Goal: Information Seeking & Learning: Understand process/instructions

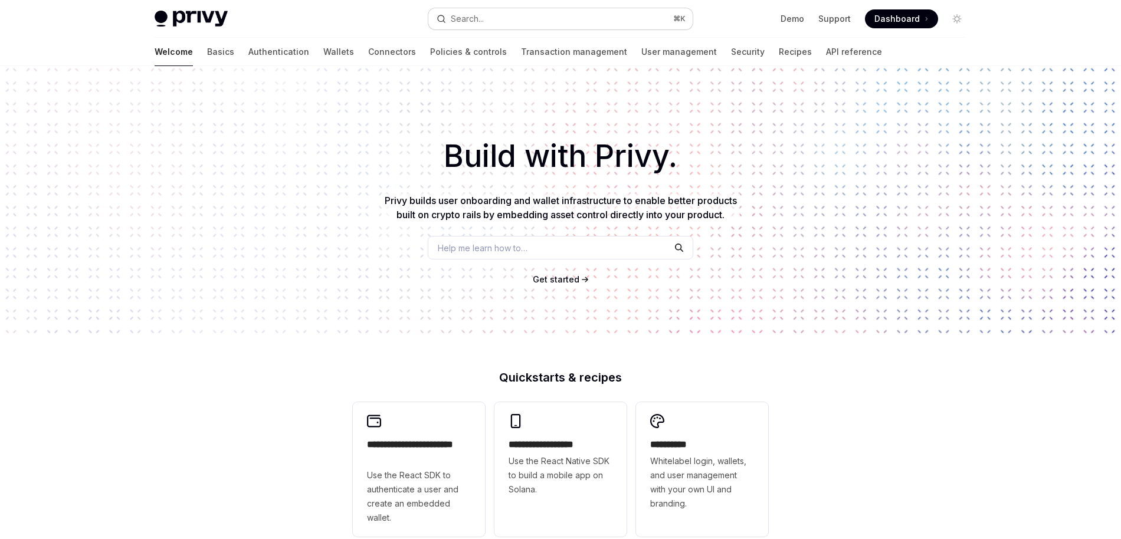
click at [471, 19] on div "Search..." at bounding box center [467, 19] width 33 height 14
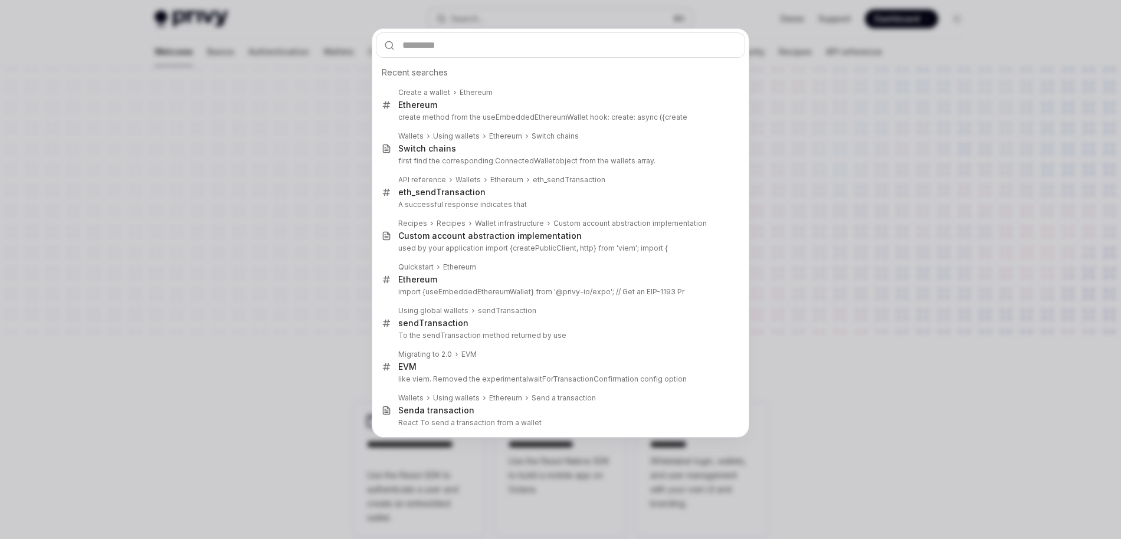
type input "**********"
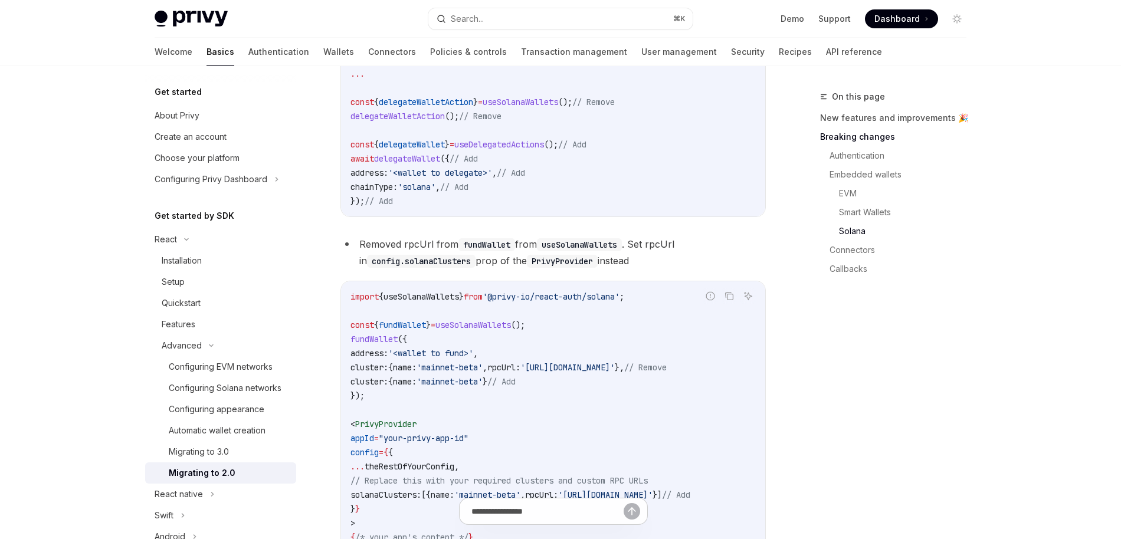
scroll to position [2801, 0]
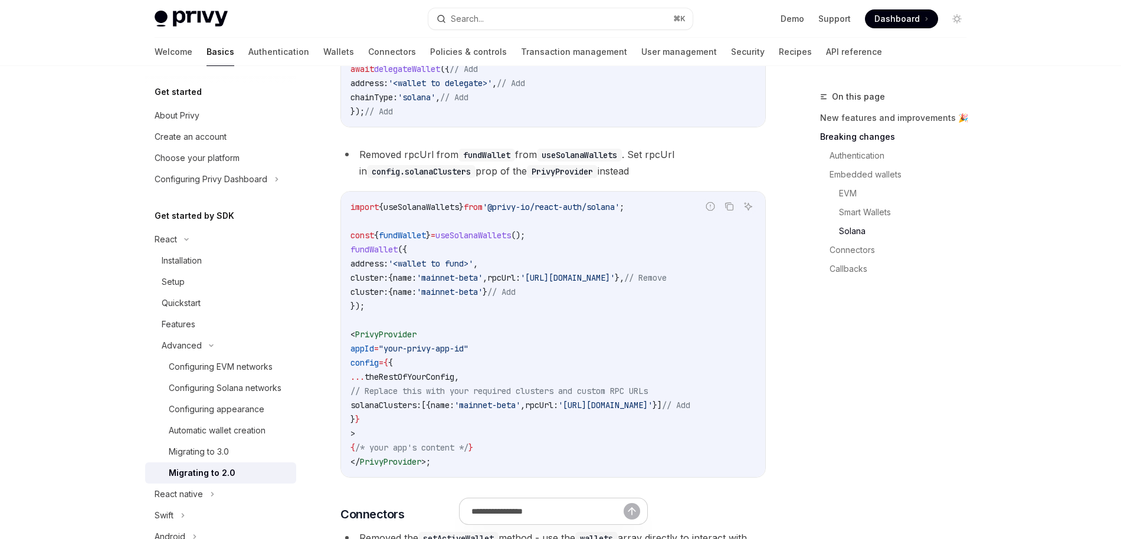
click at [503, 241] on span "useSolanaWallets" at bounding box center [473, 235] width 76 height 11
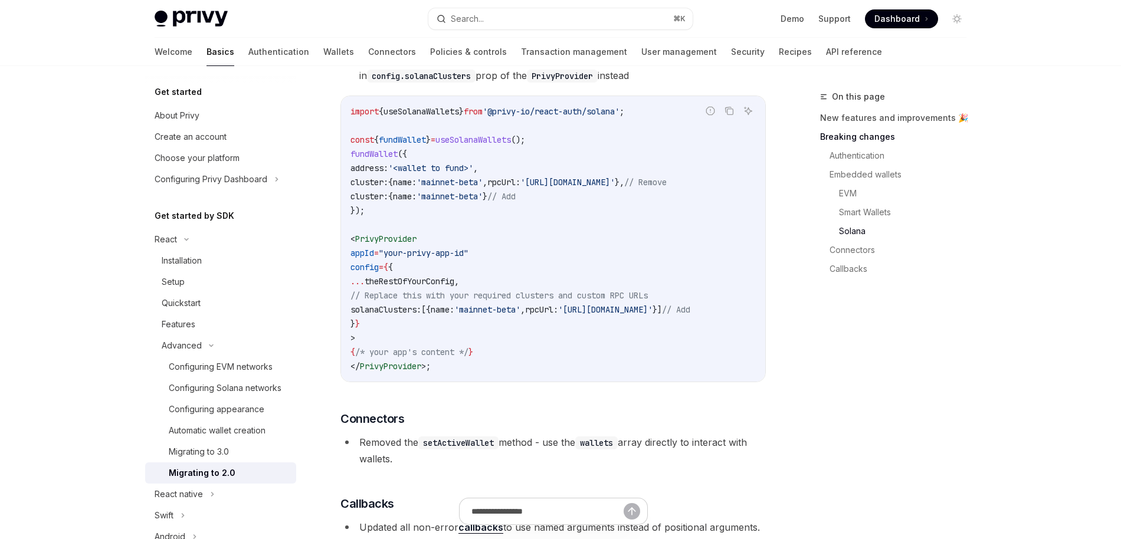
scroll to position [2891, 0]
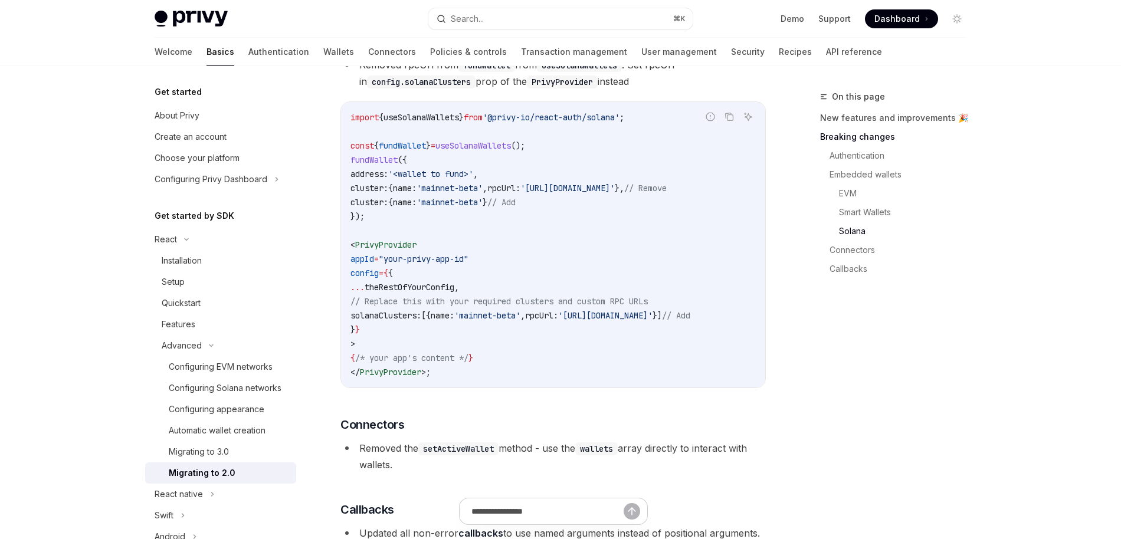
click at [373, 179] on span "address:" at bounding box center [369, 174] width 38 height 11
click at [453, 194] on span "'mainnet-beta'" at bounding box center [450, 188] width 66 height 11
click at [380, 194] on span "cluster:" at bounding box center [369, 188] width 38 height 11
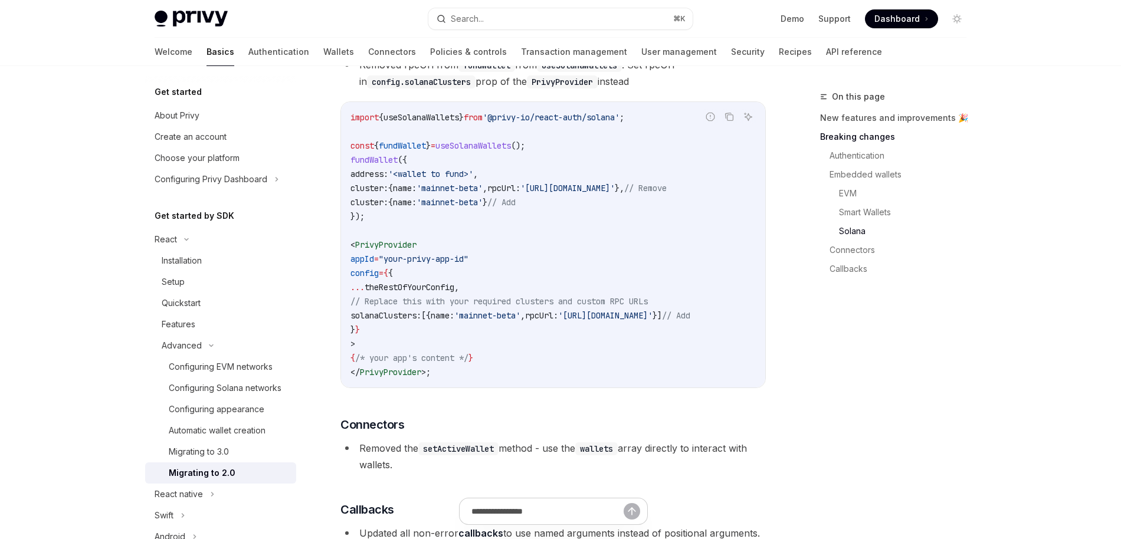
click at [404, 293] on span "theRestOfYourConfig" at bounding box center [410, 287] width 90 height 11
click at [420, 321] on span "solanaClusters:" at bounding box center [385, 315] width 71 height 11
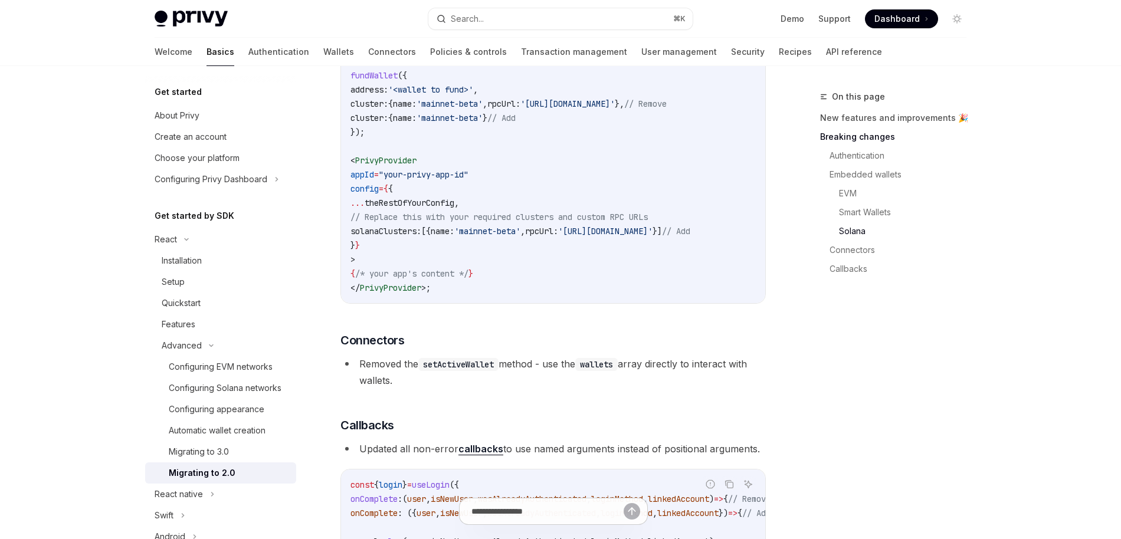
scroll to position [3016, 0]
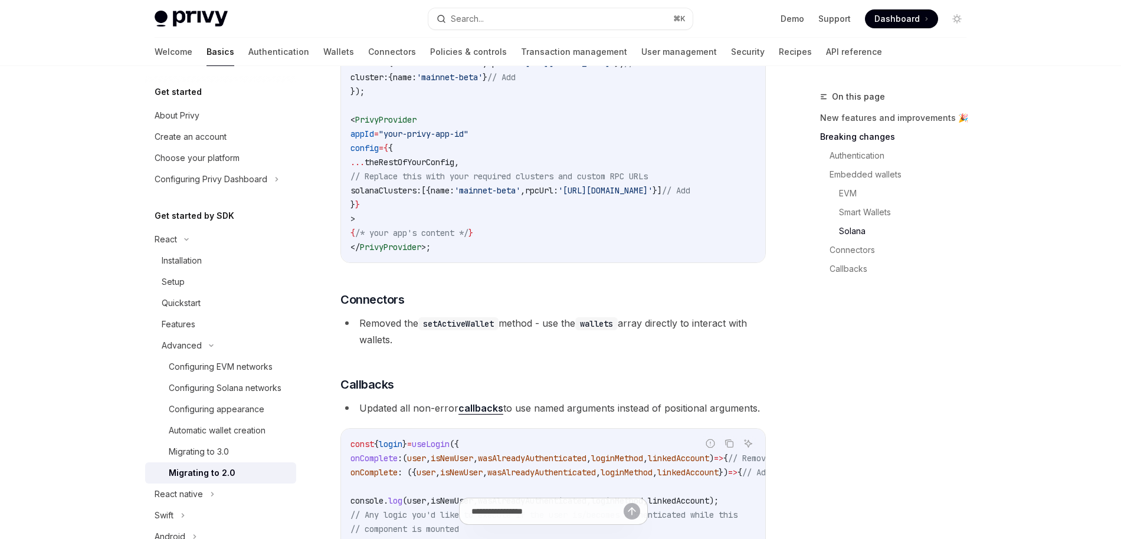
click at [398, 196] on span "solanaClusters:" at bounding box center [385, 190] width 71 height 11
click at [375, 153] on span "config" at bounding box center [364, 148] width 28 height 11
click at [381, 125] on span "PrivyProvider" at bounding box center [385, 119] width 61 height 11
click at [517, 196] on span "'mainnet-beta'" at bounding box center [487, 190] width 66 height 11
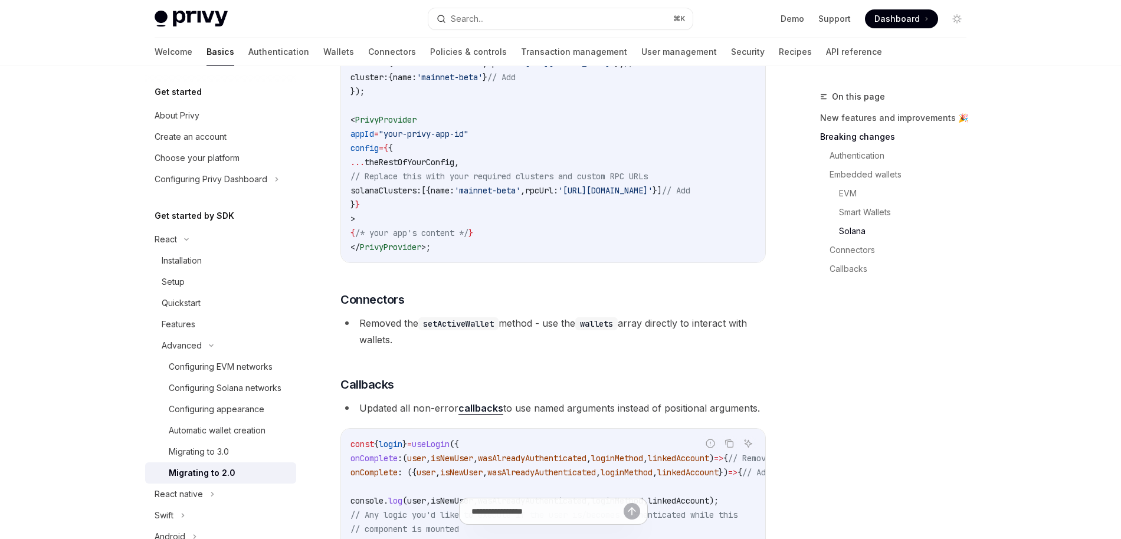
click at [605, 196] on span "'https://api.mainnet-beta.solana.com'" at bounding box center [605, 190] width 94 height 11
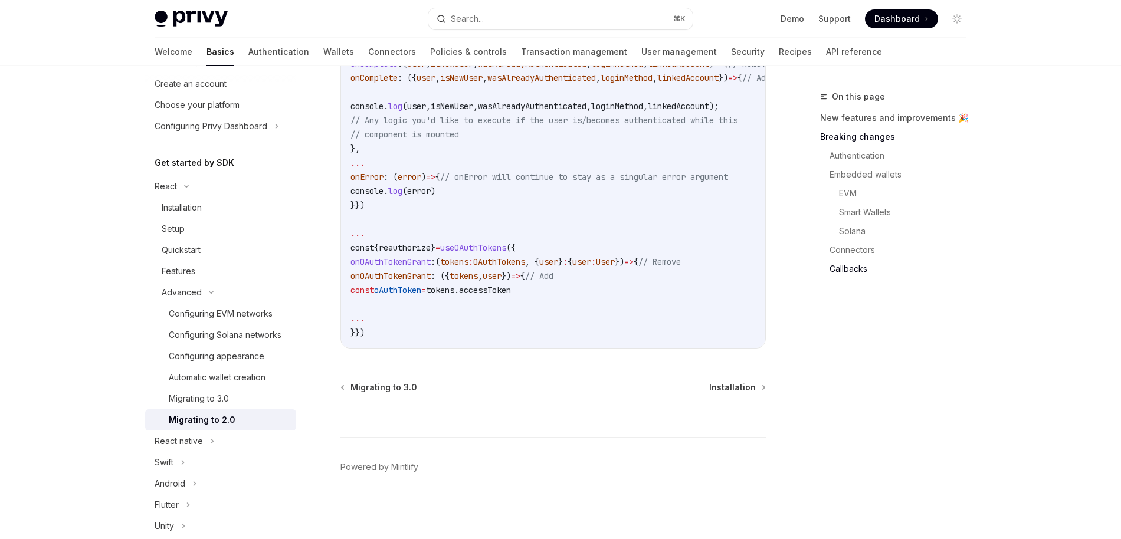
scroll to position [64, 0]
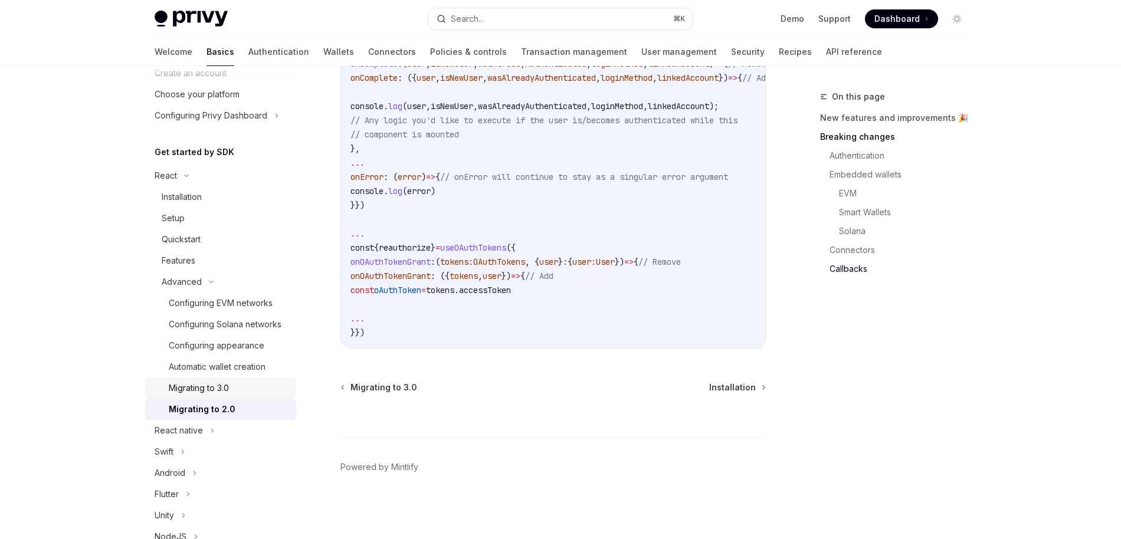
click at [211, 388] on div "Migrating to 3.0" at bounding box center [199, 388] width 60 height 14
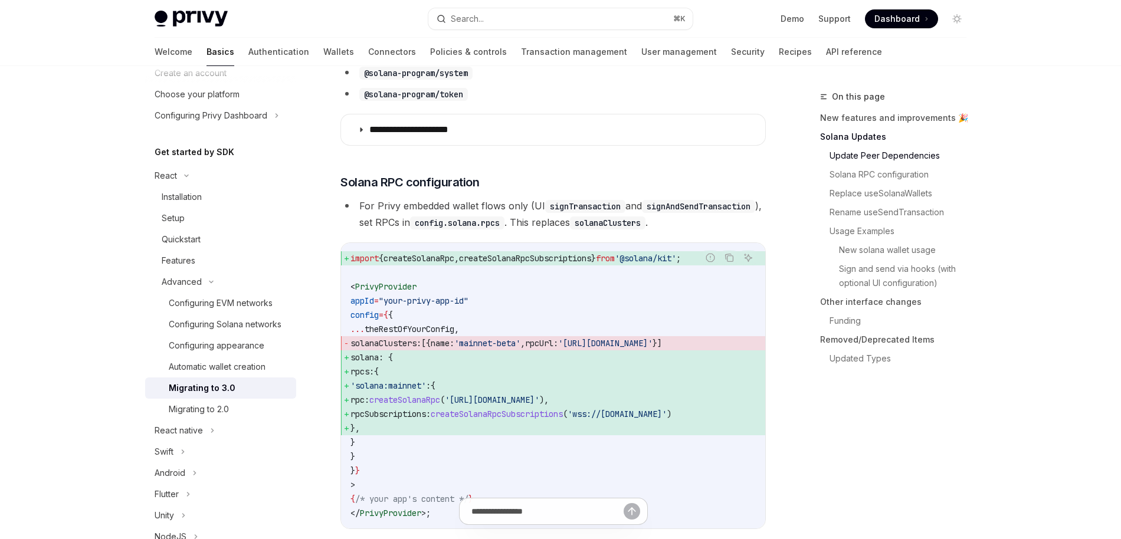
scroll to position [710, 0]
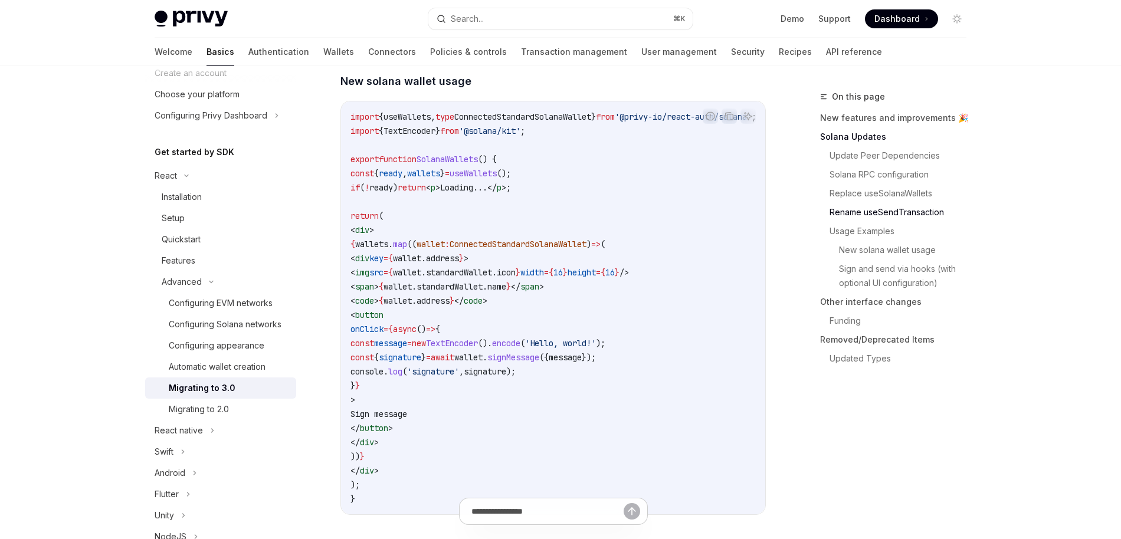
scroll to position [2138, 0]
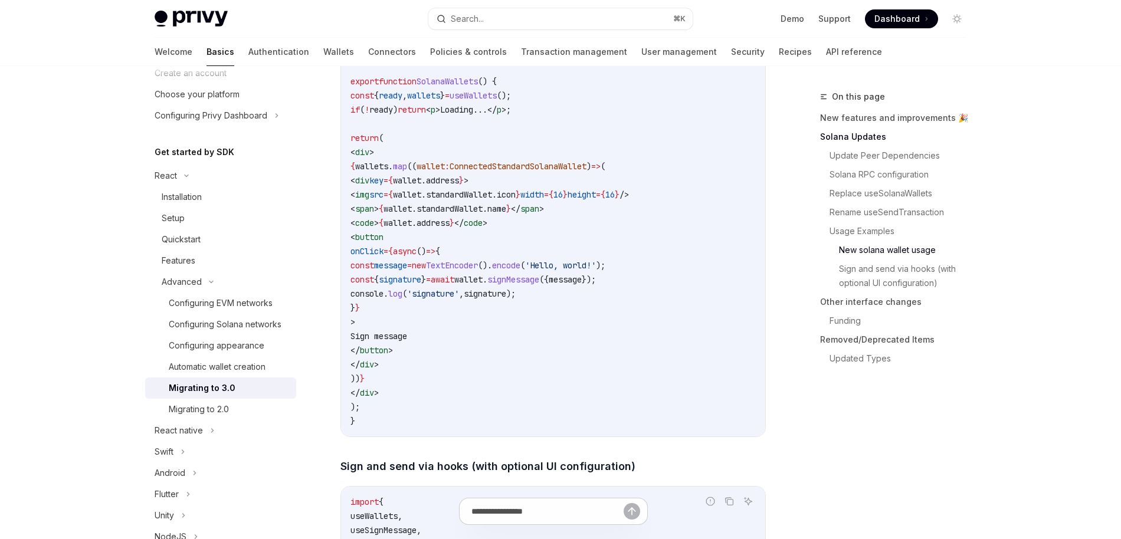
click at [506, 299] on span "signature" at bounding box center [485, 294] width 42 height 11
click at [556, 303] on code "import { useWallets , type ConnectedStandardSolanaWallet } from '@privy-io/reac…" at bounding box center [567, 230] width 434 height 396
click at [388, 299] on span "." at bounding box center [386, 294] width 5 height 11
click at [384, 257] on span "onClick" at bounding box center [366, 251] width 33 height 11
click at [563, 285] on code "import { useWallets , type ConnectedStandardSolanaWallet } from '@privy-io/reac…" at bounding box center [567, 230] width 434 height 396
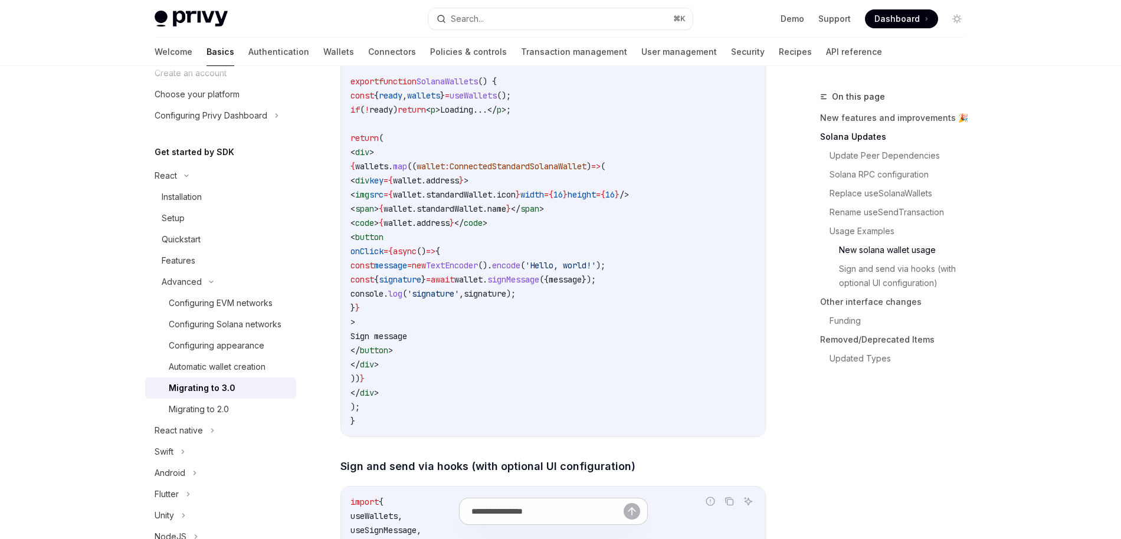
click at [384, 242] on span "button" at bounding box center [369, 237] width 28 height 11
click at [455, 271] on code "import { useWallets , type ConnectedStandardSolanaWallet } from '@privy-io/reac…" at bounding box center [567, 230] width 434 height 396
click at [541, 283] on code "import { useWallets , type ConnectedStandardSolanaWallet } from '@privy-io/reac…" at bounding box center [567, 230] width 434 height 396
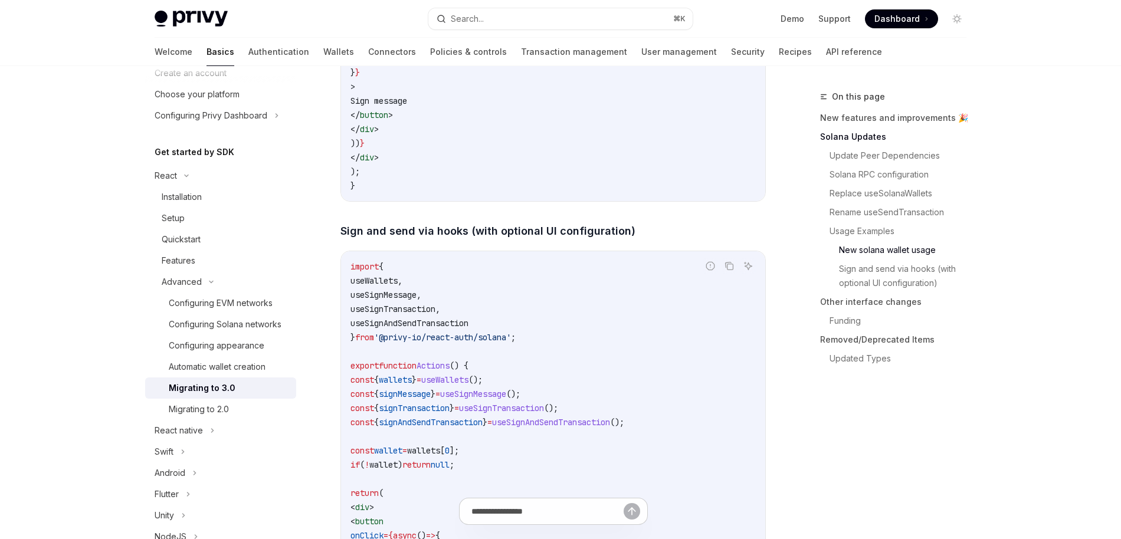
scroll to position [2460, 0]
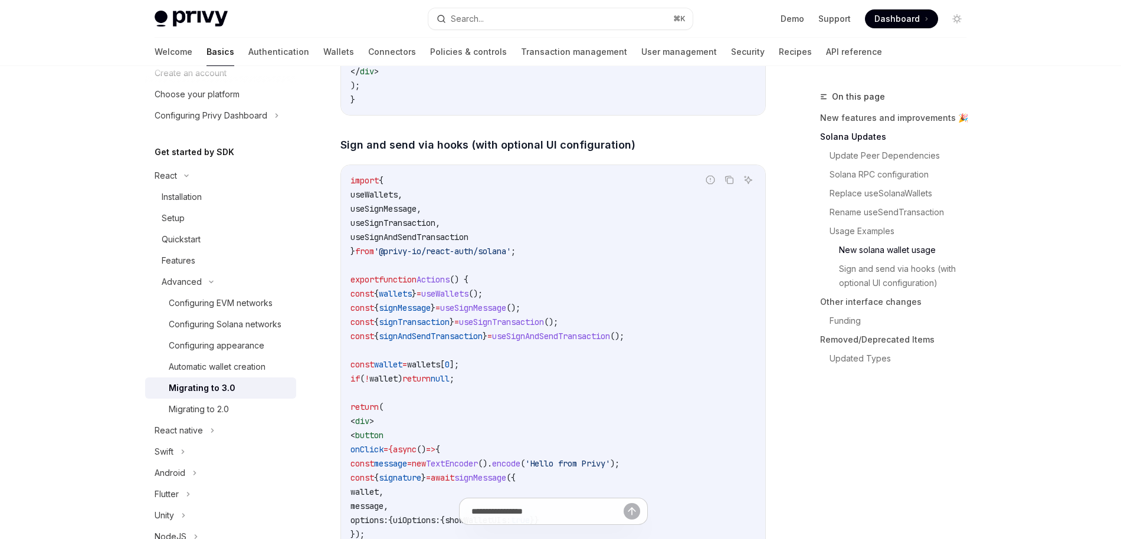
click at [468, 257] on span "'@privy-io/react-auth/solana'" at bounding box center [442, 251] width 137 height 11
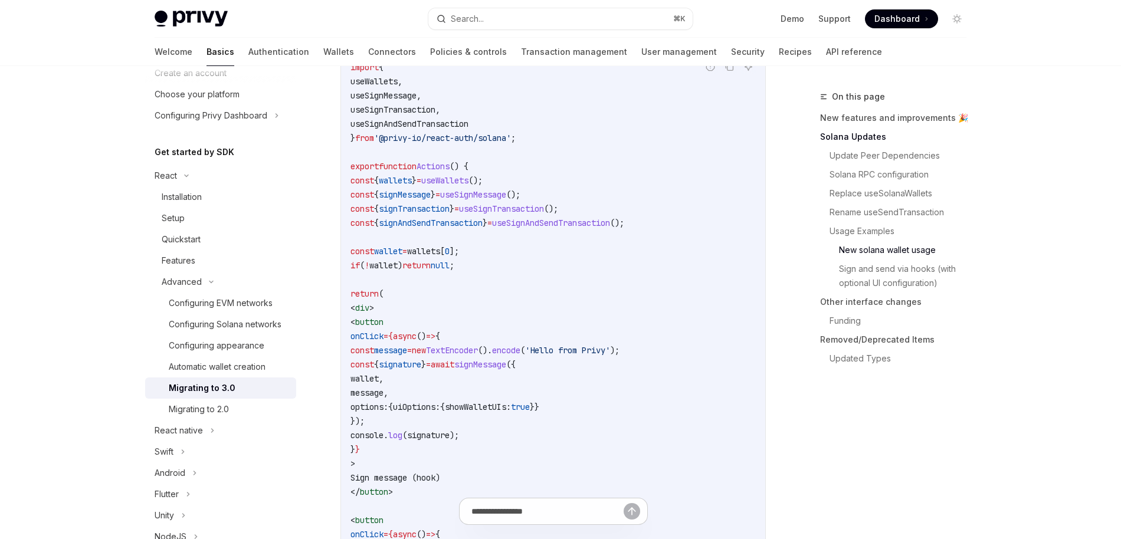
scroll to position [2597, 0]
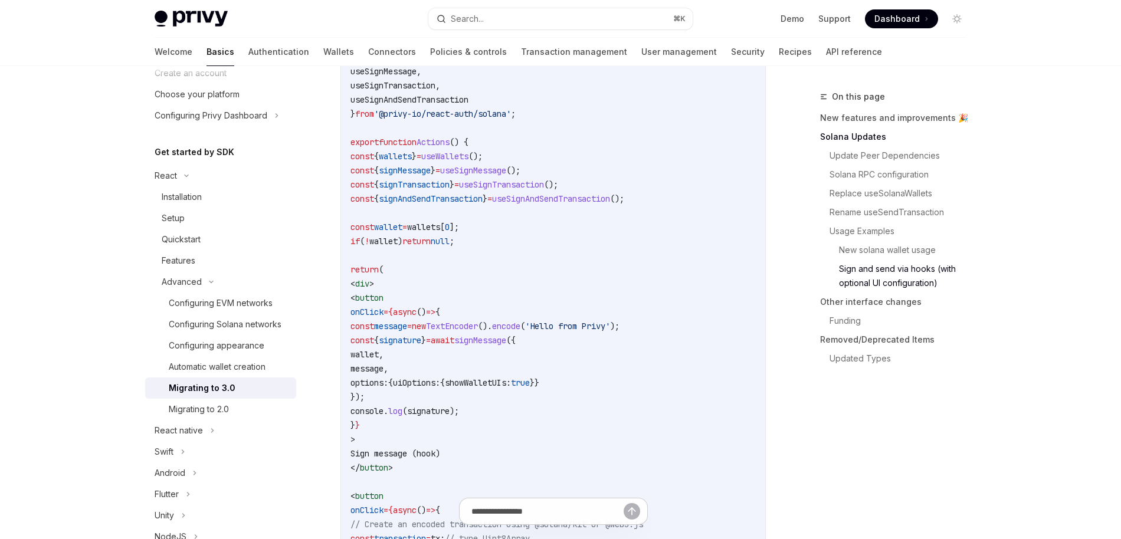
click at [443, 204] on span "signAndSendTransaction" at bounding box center [431, 199] width 104 height 11
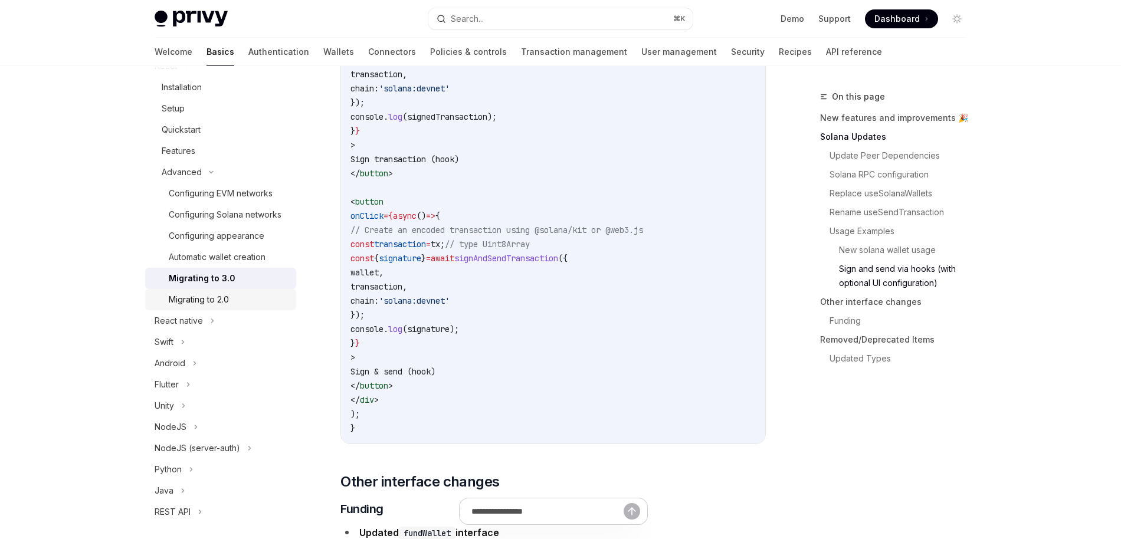
scroll to position [0, 0]
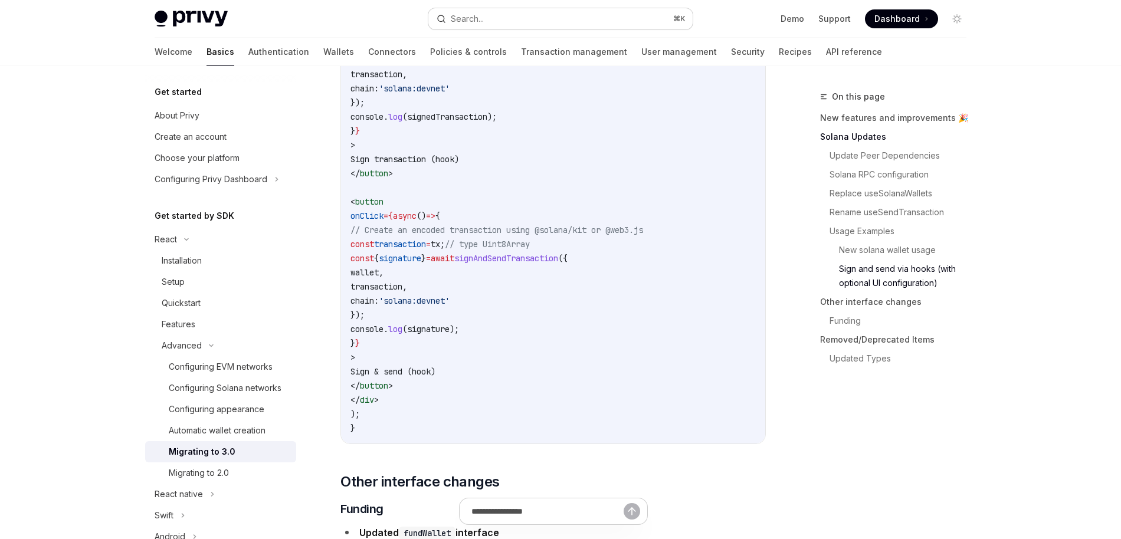
click at [517, 19] on button "Search... ⌘ K" at bounding box center [560, 18] width 264 height 21
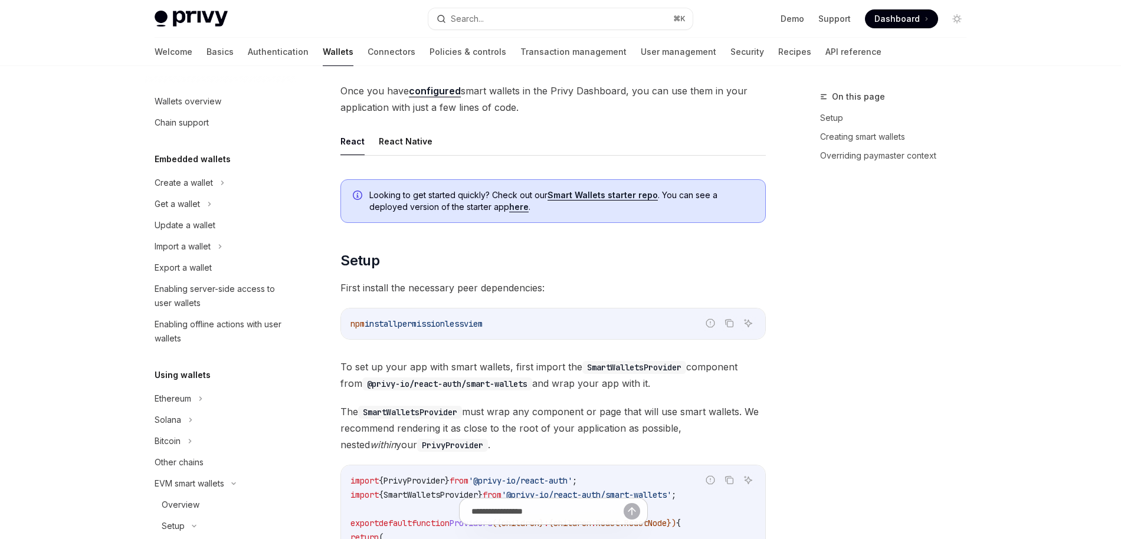
scroll to position [266, 0]
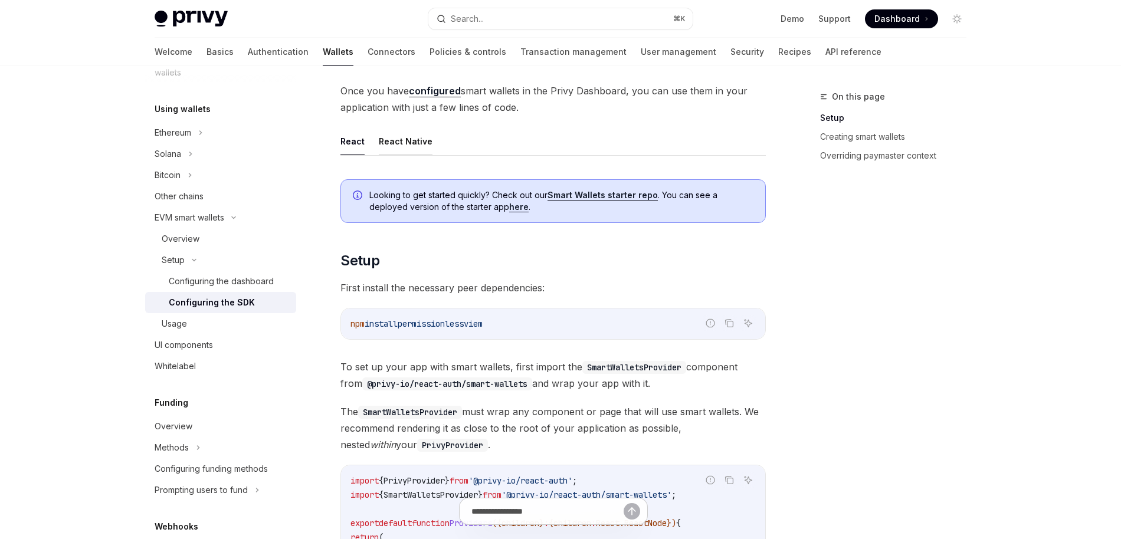
click at [401, 142] on button "React Native" at bounding box center [406, 141] width 54 height 28
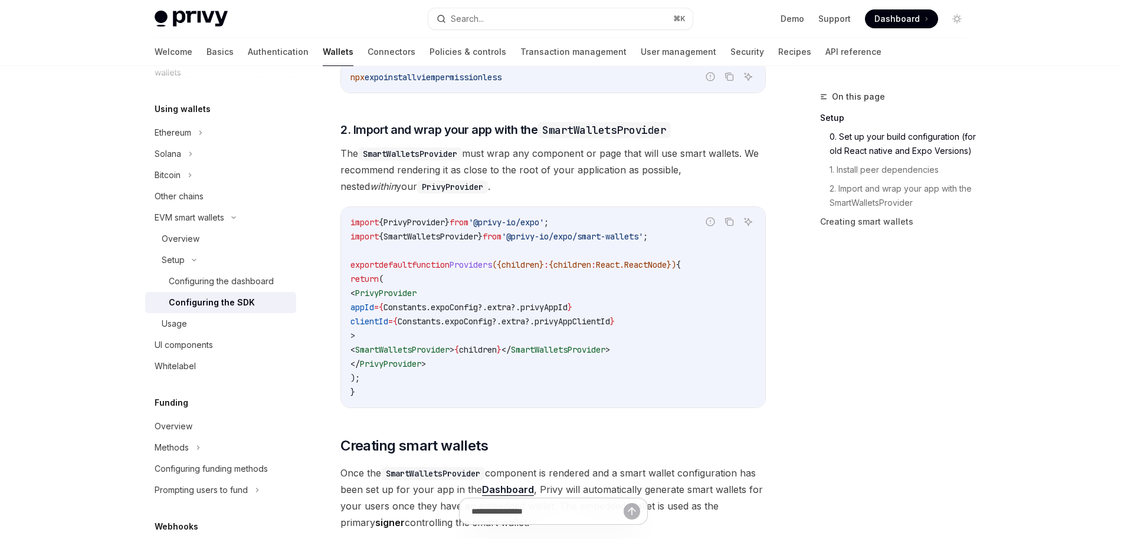
scroll to position [919, 0]
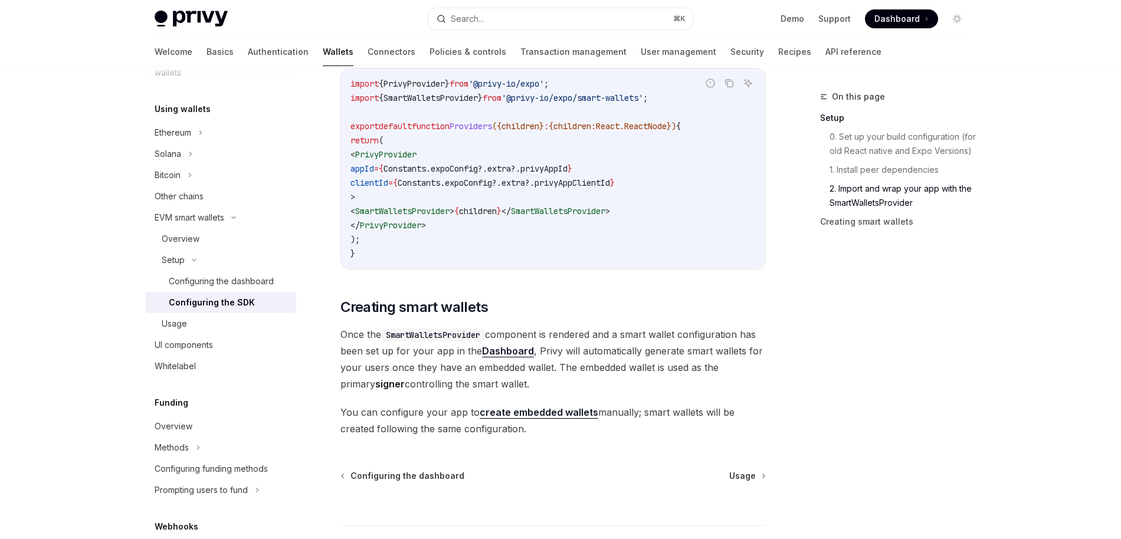
click at [450, 213] on span "SmartWalletsProvider" at bounding box center [402, 211] width 94 height 11
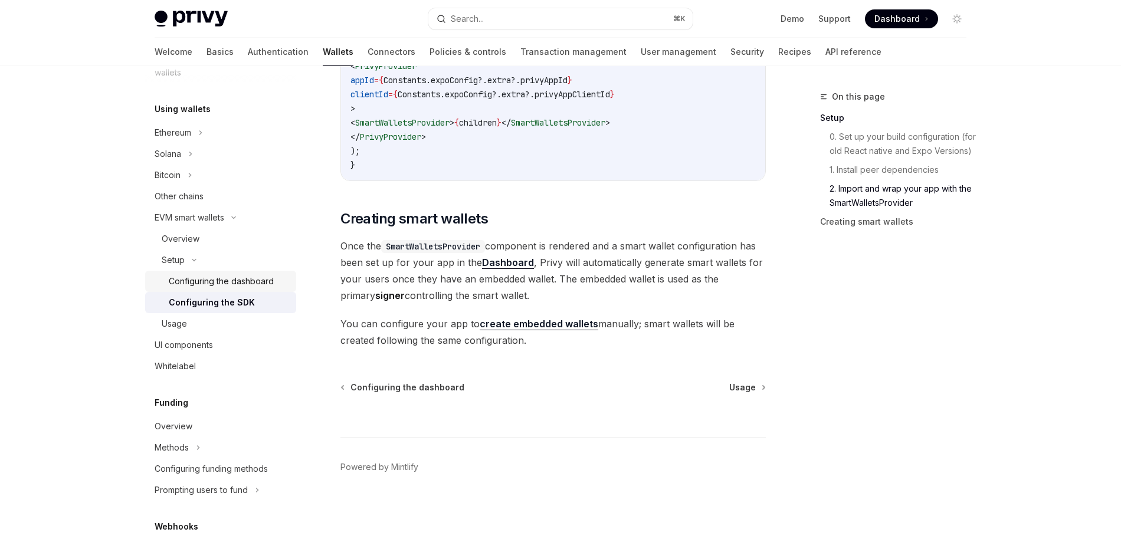
click at [261, 284] on div "Configuring the dashboard" at bounding box center [221, 281] width 105 height 14
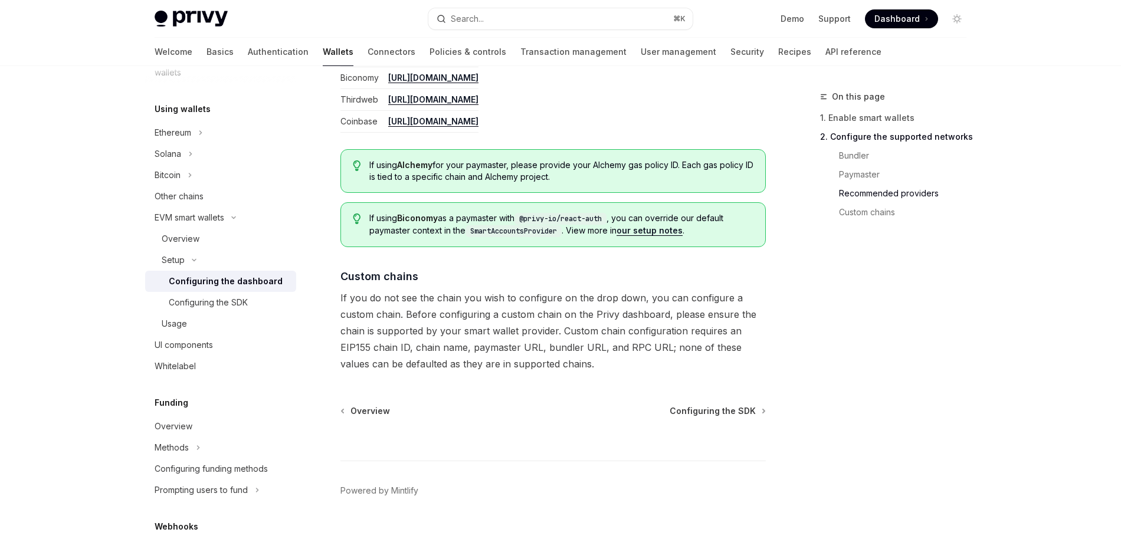
scroll to position [1582, 0]
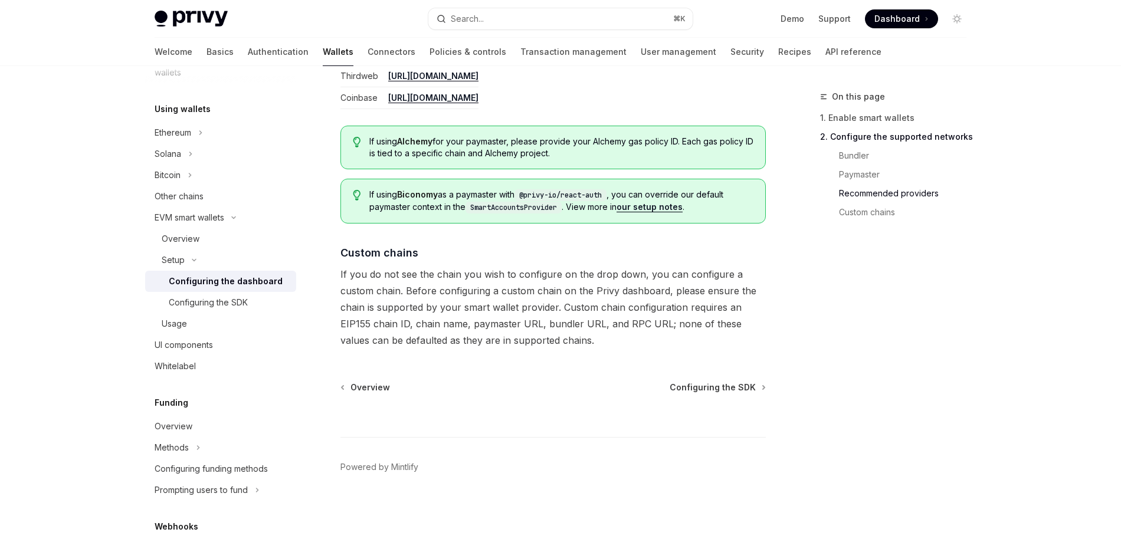
click at [650, 206] on link "our setup notes" at bounding box center [650, 207] width 66 height 11
click at [712, 386] on span "Configuring the SDK" at bounding box center [713, 388] width 86 height 12
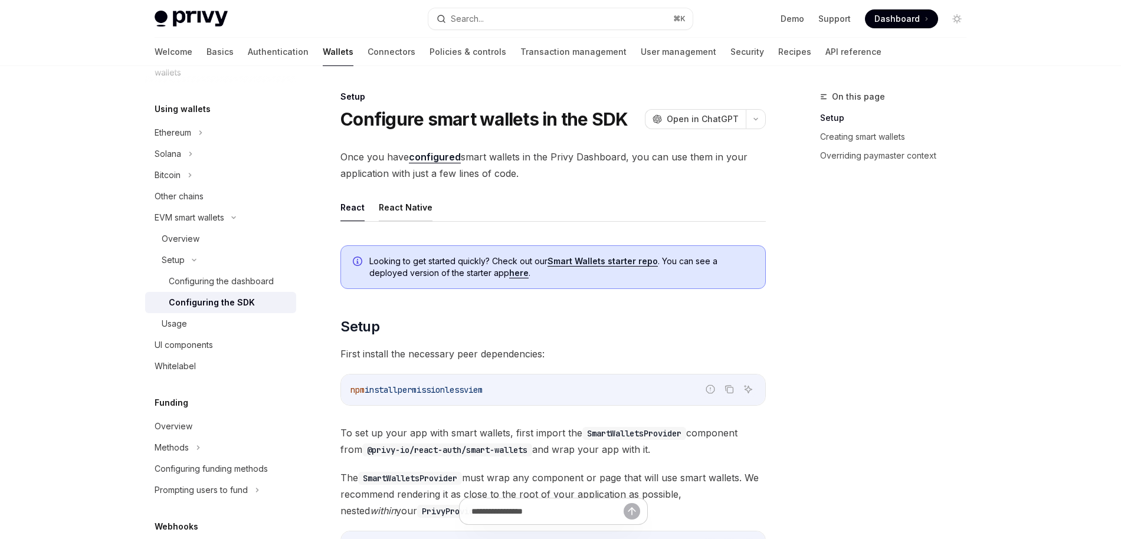
click at [404, 209] on button "React Native" at bounding box center [406, 208] width 54 height 28
type textarea "*"
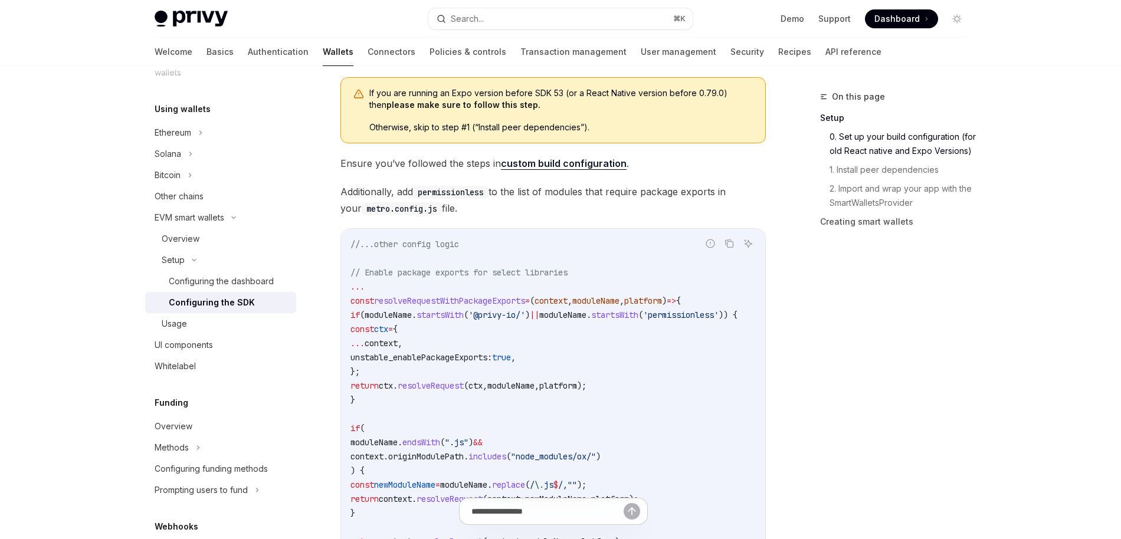
scroll to position [215, 0]
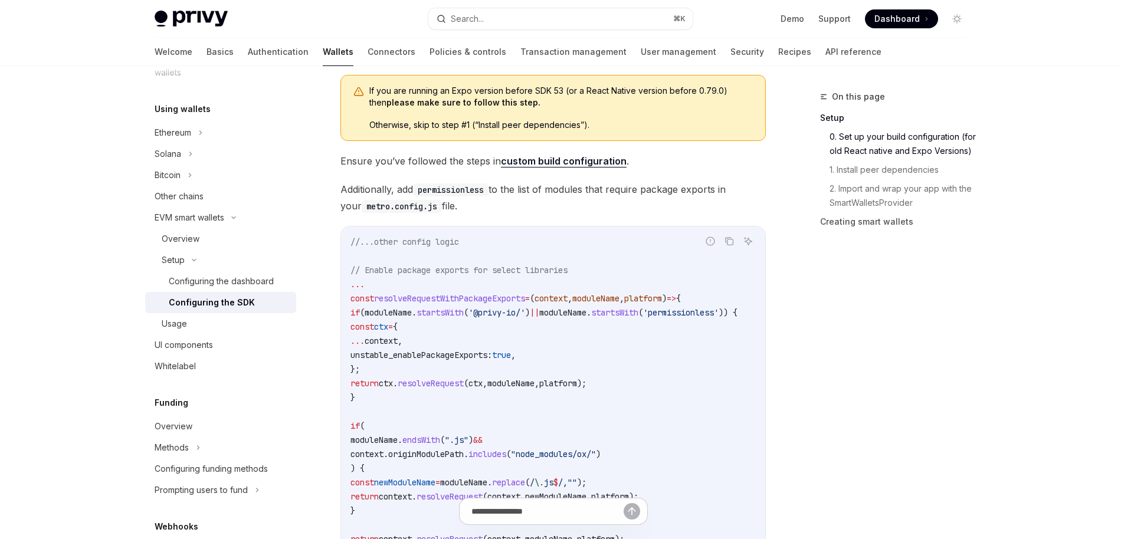
click at [556, 160] on link "custom build configuration" at bounding box center [564, 161] width 126 height 12
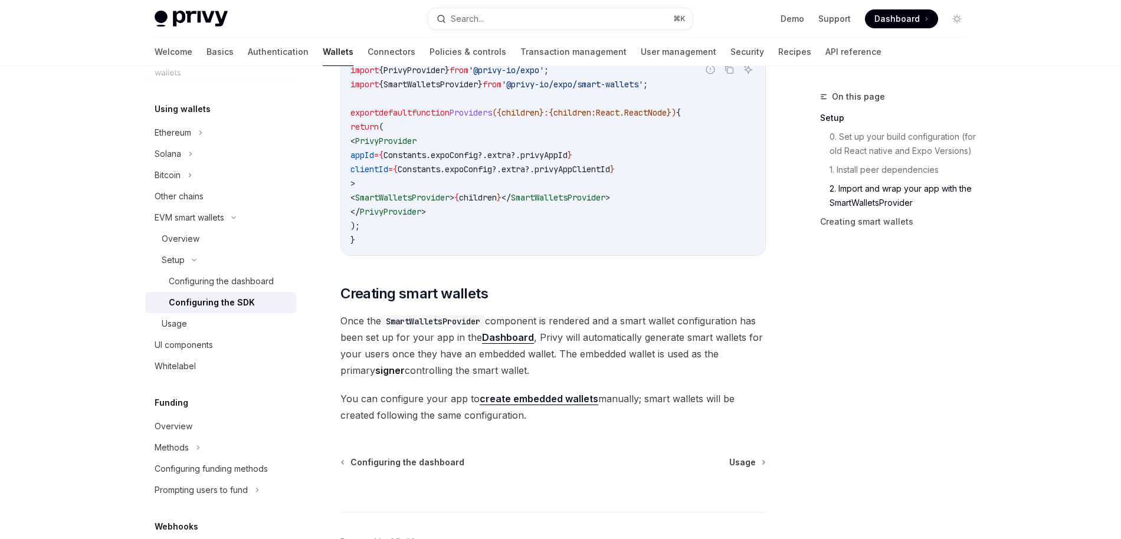
scroll to position [1012, 0]
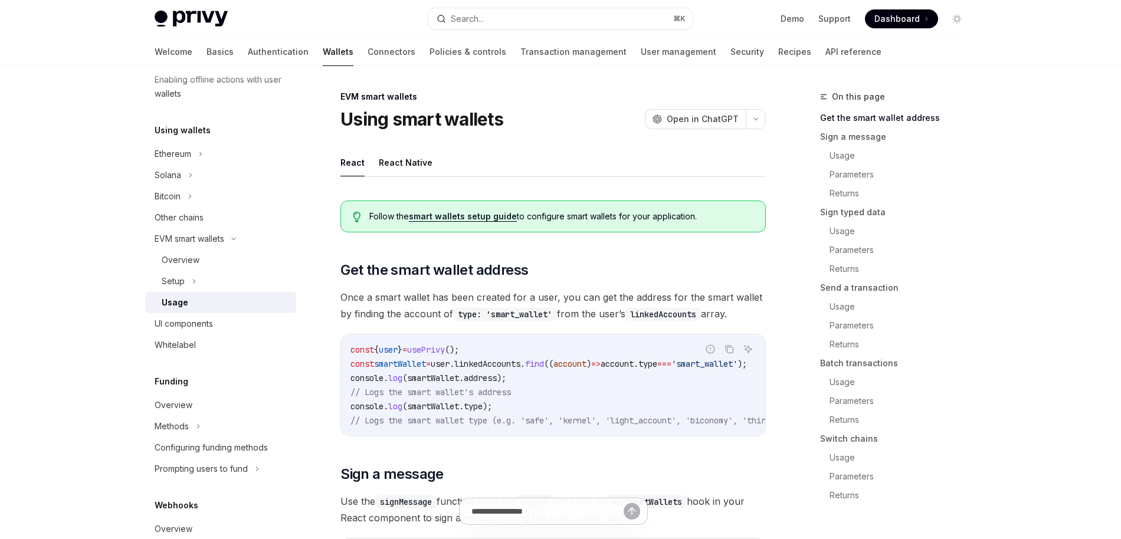
scroll to position [91, 0]
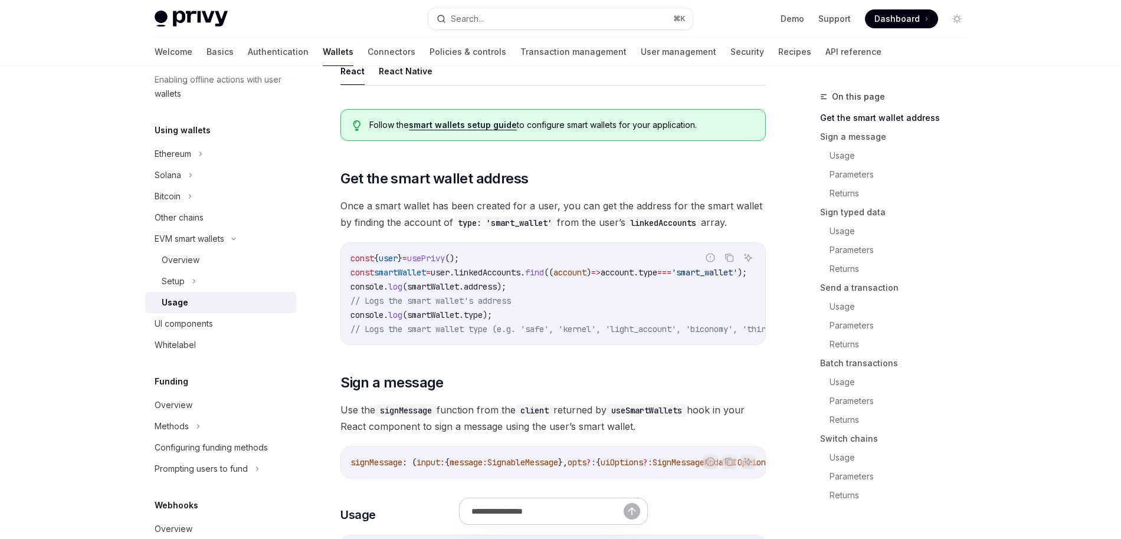
click at [483, 299] on span "// Logs the smart wallet's address" at bounding box center [430, 301] width 160 height 11
click at [392, 76] on button "React Native" at bounding box center [406, 71] width 54 height 28
type textarea "*"
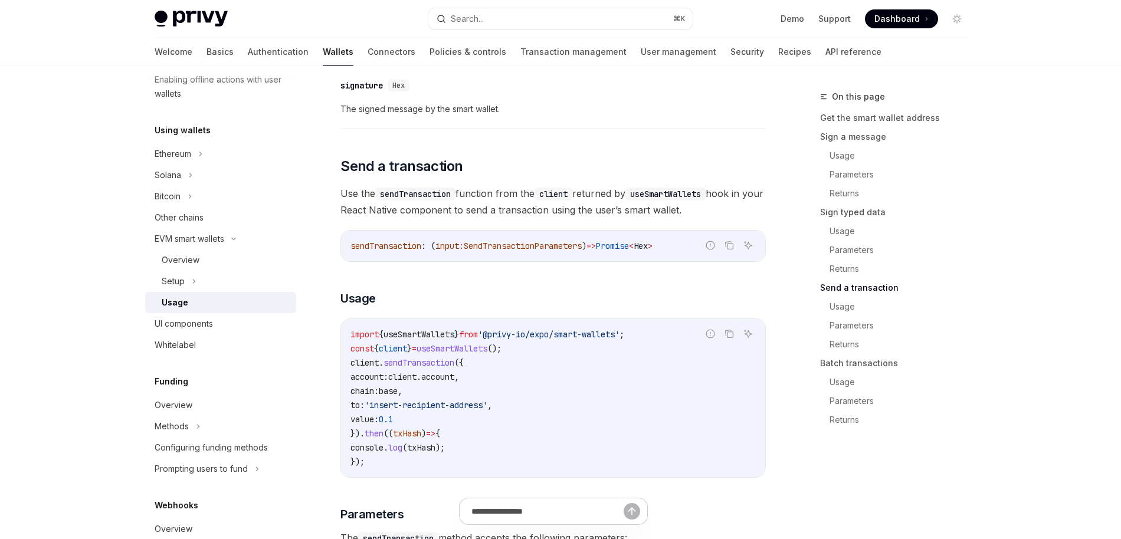
scroll to position [1440, 0]
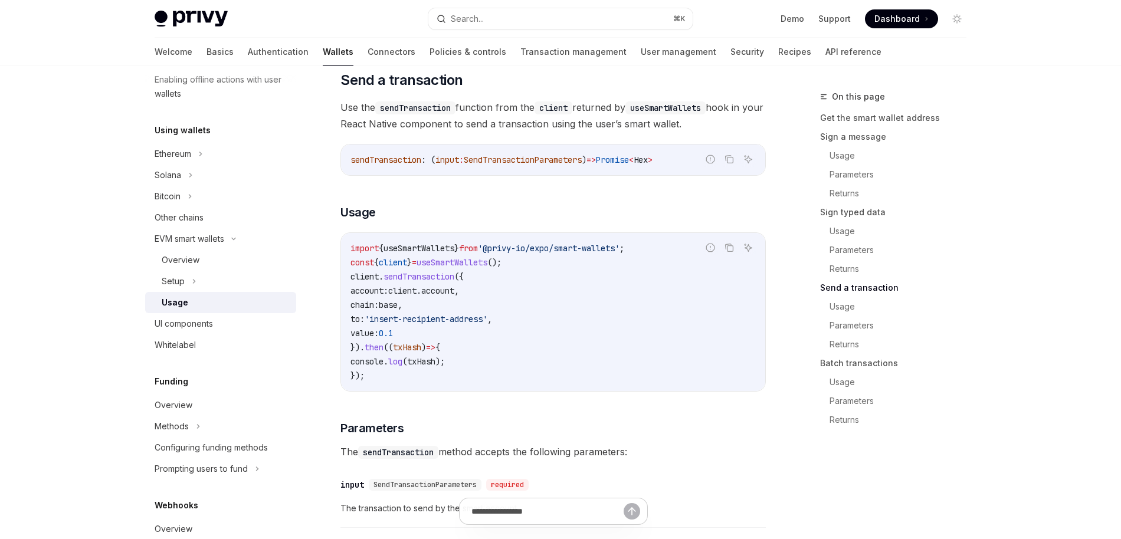
click at [376, 307] on span "chain:" at bounding box center [364, 305] width 28 height 11
click at [398, 310] on span "base" at bounding box center [388, 305] width 19 height 11
click at [428, 281] on span "sendTransaction" at bounding box center [419, 276] width 71 height 11
click at [388, 296] on span "account:" at bounding box center [369, 291] width 38 height 11
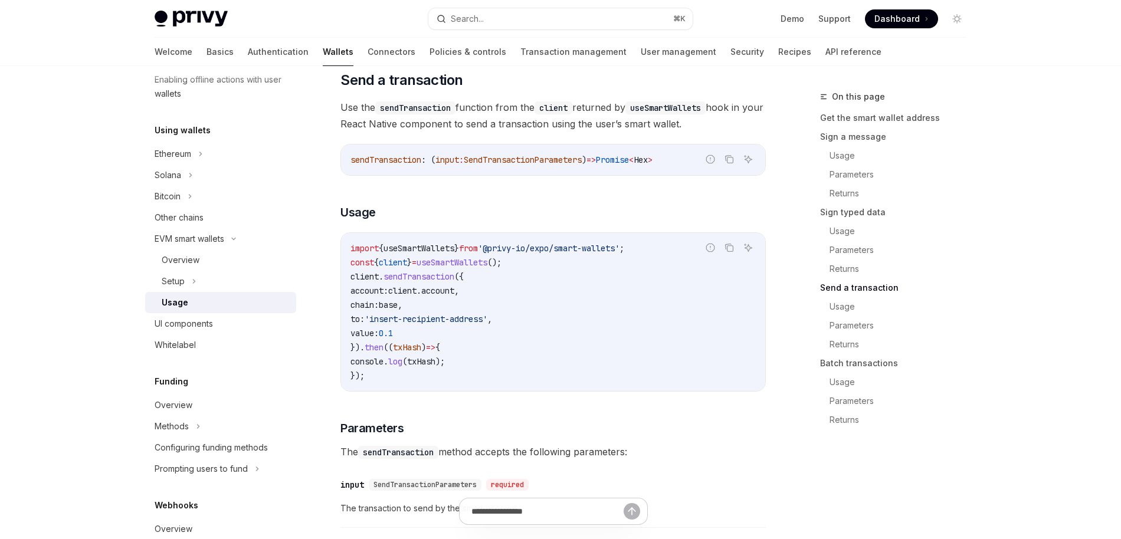
click at [451, 296] on span "account" at bounding box center [437, 291] width 33 height 11
click at [484, 268] on span "useSmartWallets" at bounding box center [452, 262] width 71 height 11
click at [398, 308] on span "base" at bounding box center [388, 305] width 19 height 11
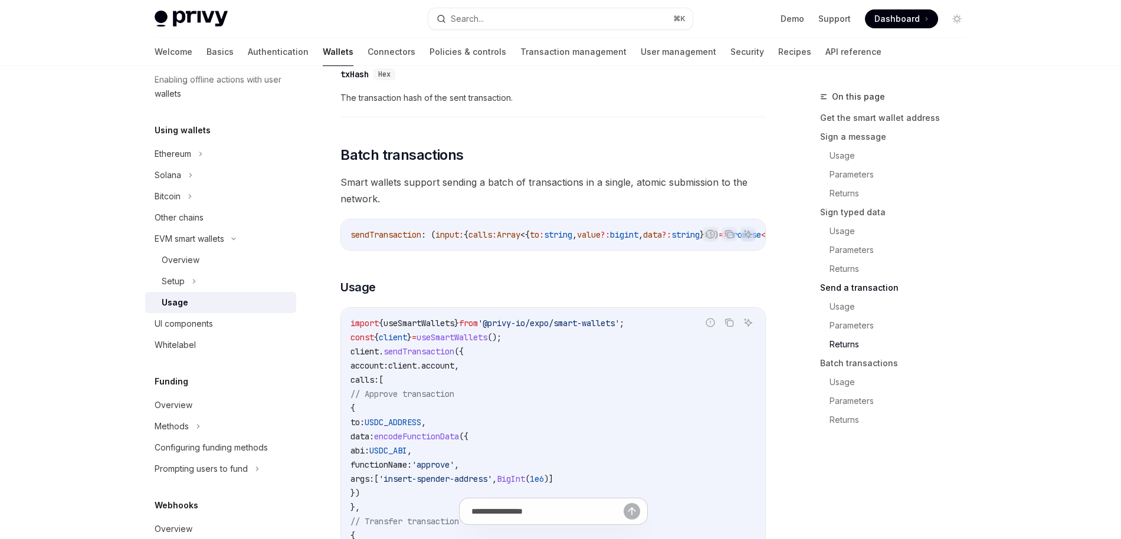
scroll to position [1974, 0]
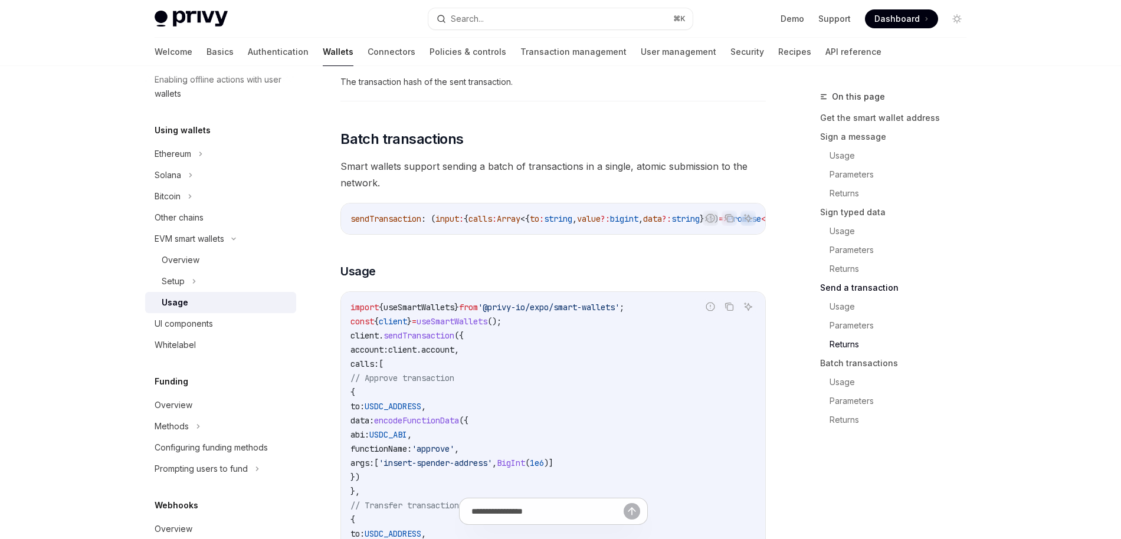
click at [417, 355] on span "client" at bounding box center [402, 350] width 28 height 11
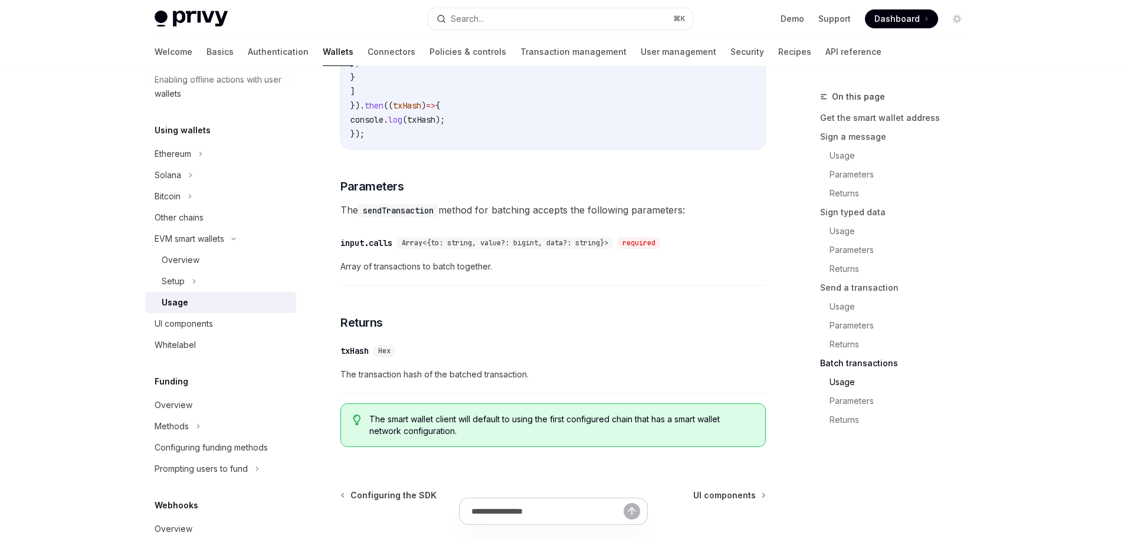
scroll to position [2633, 0]
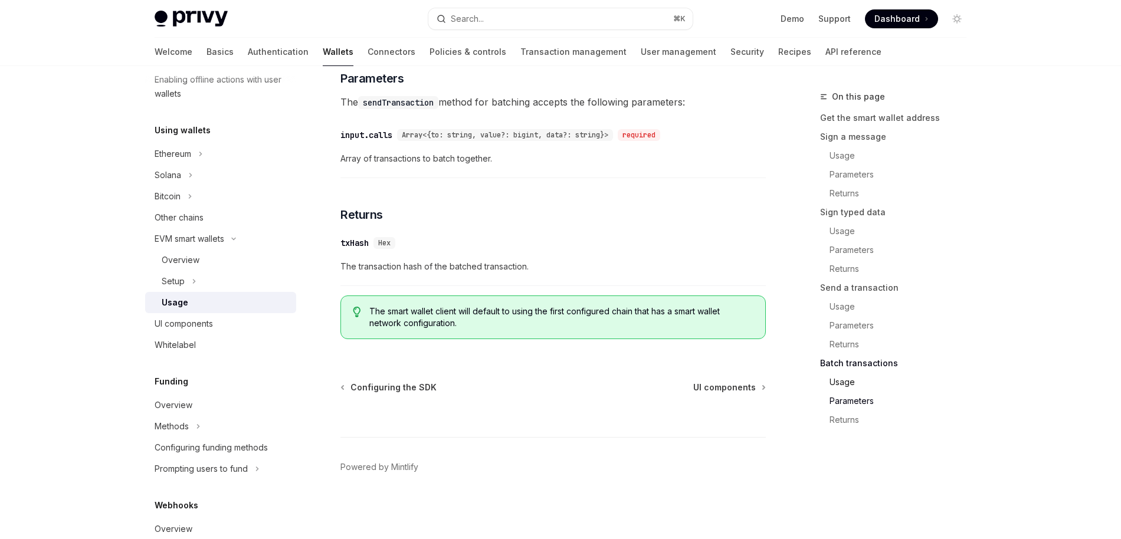
click at [851, 384] on link "Usage" at bounding box center [903, 382] width 146 height 19
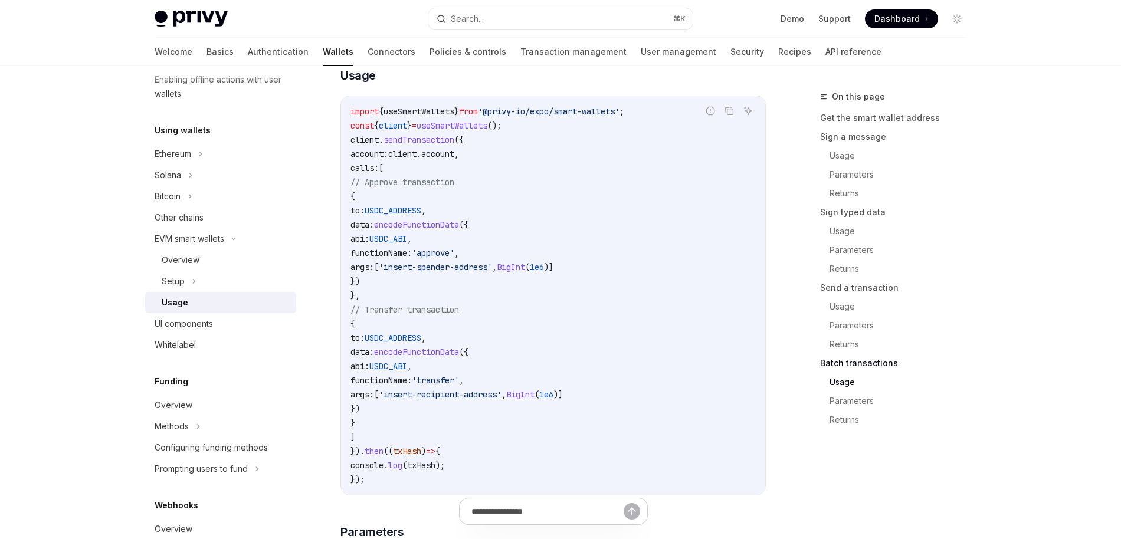
scroll to position [2157, 0]
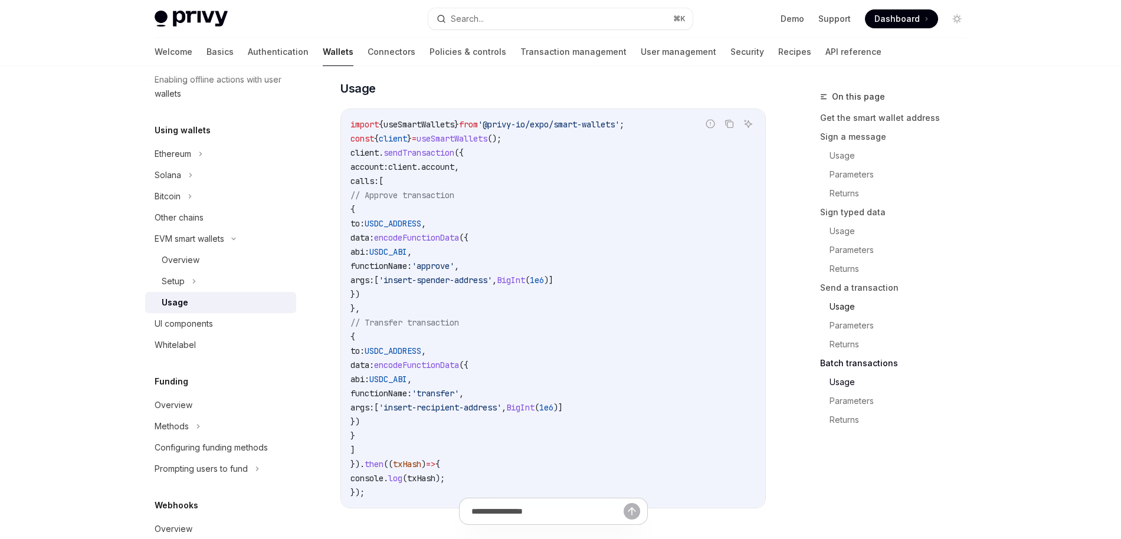
click at [856, 307] on link "Usage" at bounding box center [903, 306] width 146 height 19
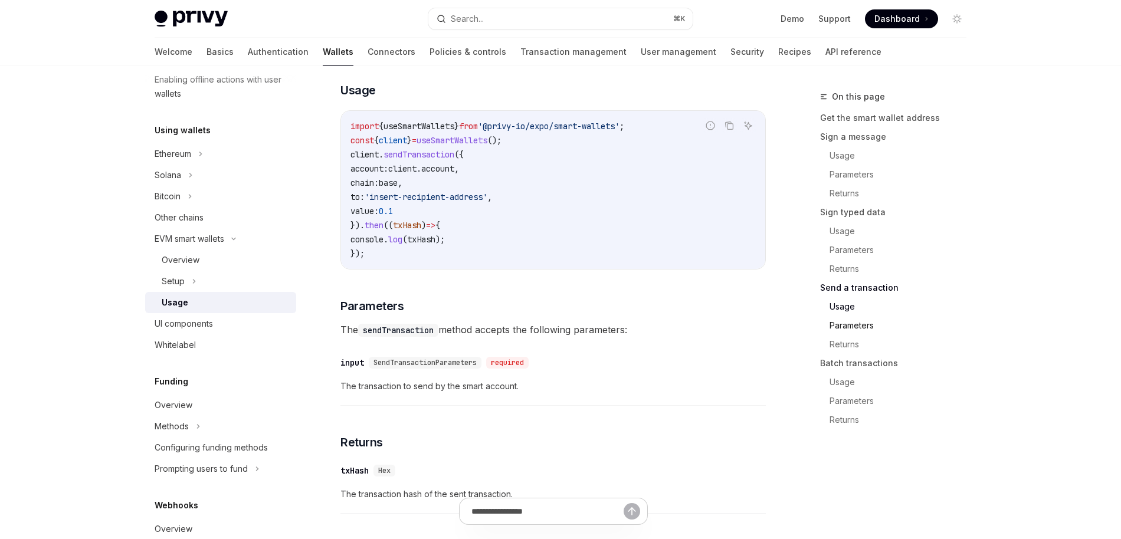
scroll to position [1559, 0]
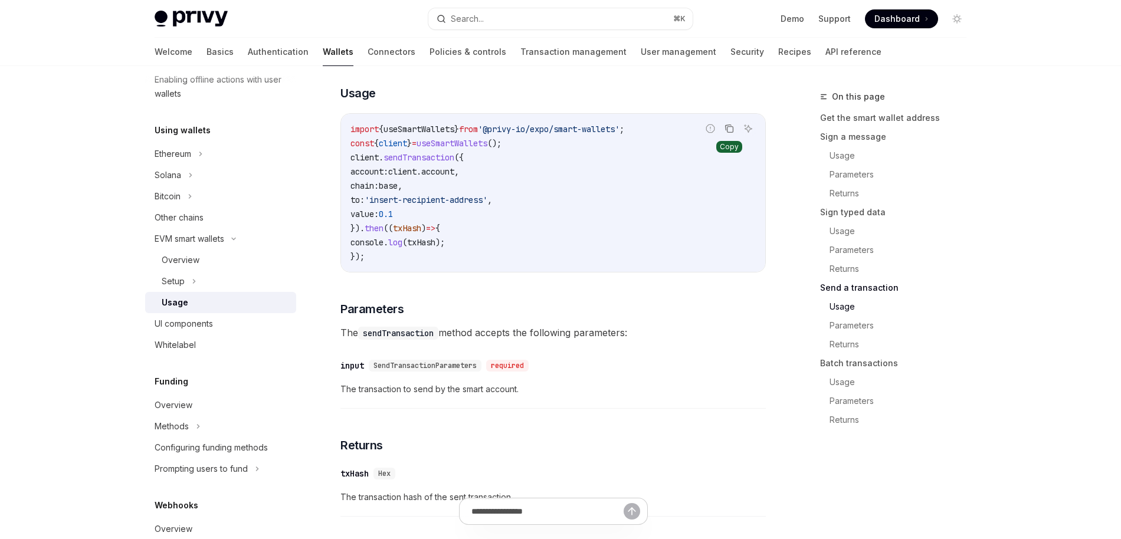
click at [726, 133] on icon "Copy the contents from the code block" at bounding box center [729, 128] width 9 height 9
click at [476, 195] on code "import { useSmartWallets } from '@privy-io/expo/smart-wallets' ; const { client…" at bounding box center [552, 193] width 405 height 142
click at [729, 133] on icon "Copy the contents from the code block" at bounding box center [729, 128] width 9 height 9
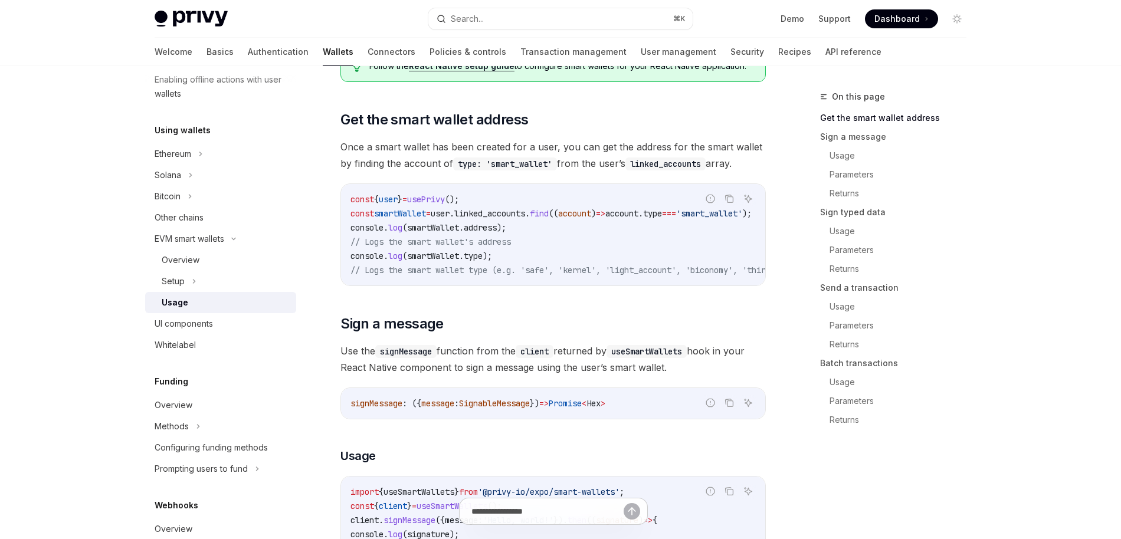
scroll to position [0, 0]
